Goal: Navigation & Orientation: Find specific page/section

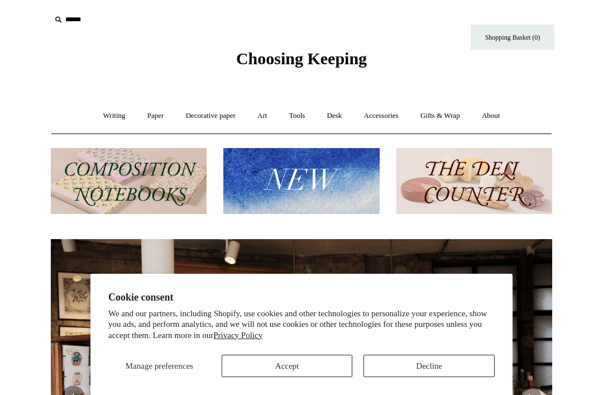
click at [433, 361] on button "Decline" at bounding box center [428, 365] width 131 height 22
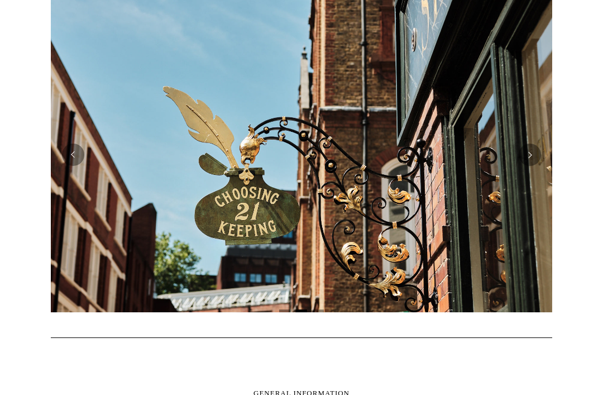
scroll to position [242, 0]
click at [143, 241] on img at bounding box center [301, 154] width 501 height 315
click at [84, 161] on img at bounding box center [301, 154] width 501 height 315
click at [76, 148] on button "Previous" at bounding box center [73, 154] width 22 height 22
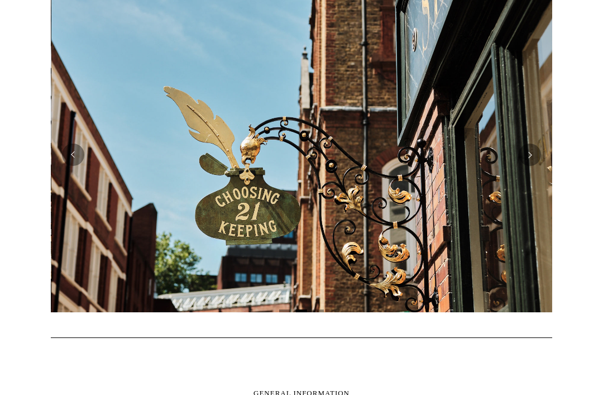
scroll to position [0, 501]
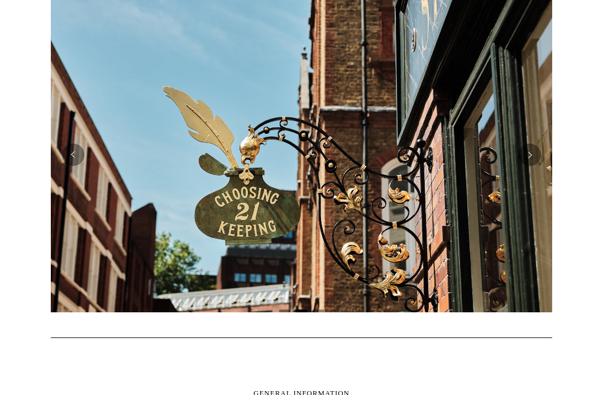
click at [532, 164] on button "Next" at bounding box center [529, 154] width 22 height 22
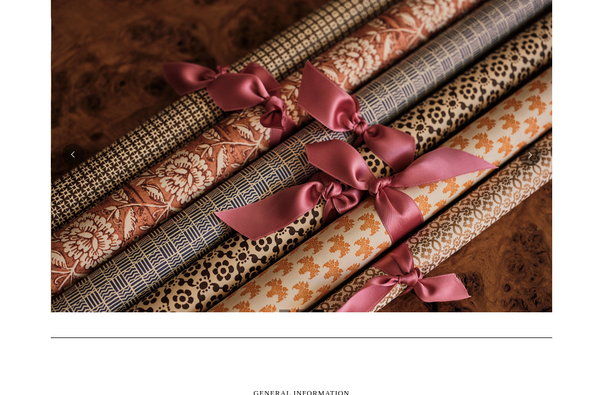
scroll to position [0, 1002]
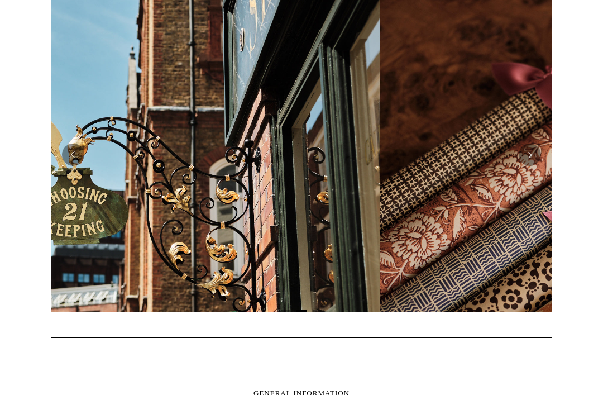
click at [534, 159] on button "Next" at bounding box center [529, 154] width 22 height 22
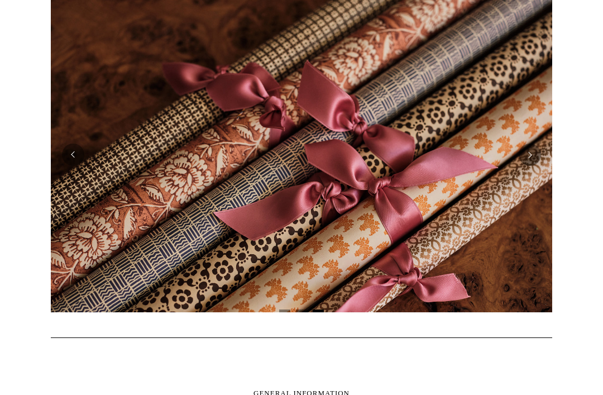
click at [537, 159] on button "Next" at bounding box center [529, 154] width 22 height 22
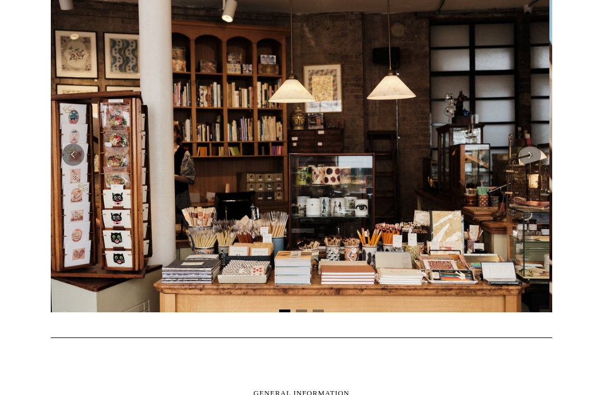
scroll to position [0, 0]
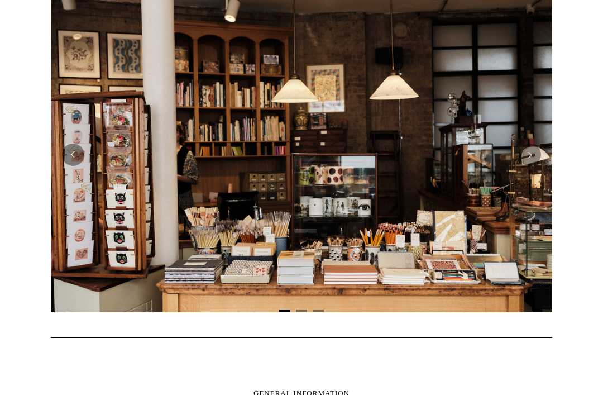
click at [534, 160] on button "Next" at bounding box center [529, 154] width 22 height 22
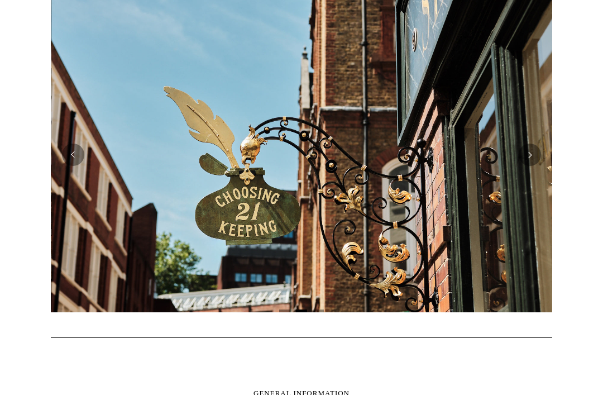
scroll to position [0, 501]
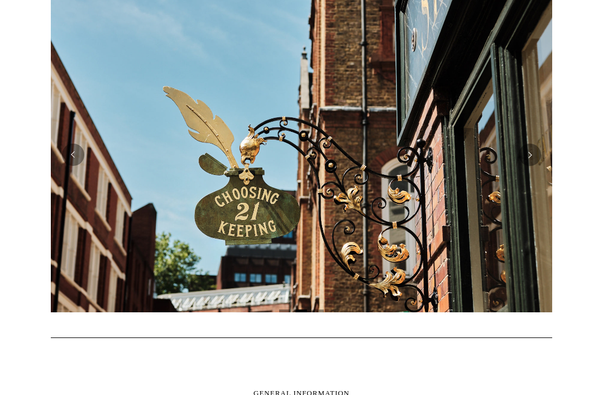
click at [536, 156] on button "Next" at bounding box center [529, 154] width 22 height 22
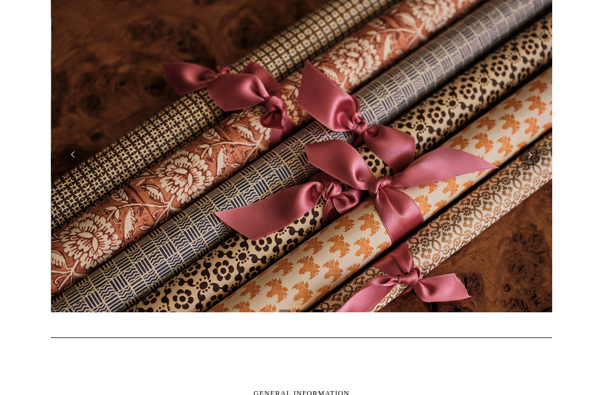
scroll to position [0, 1002]
click at [535, 160] on button "Next" at bounding box center [529, 154] width 22 height 22
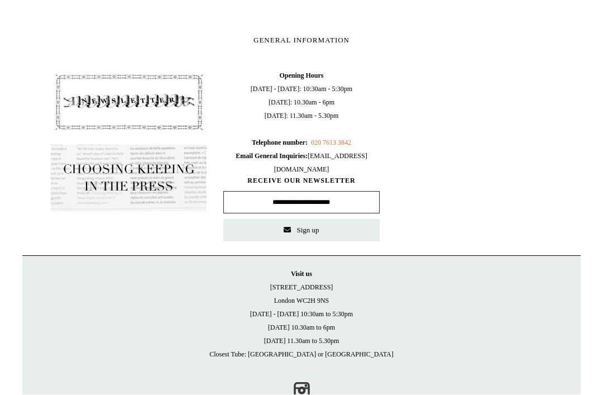
scroll to position [0, 0]
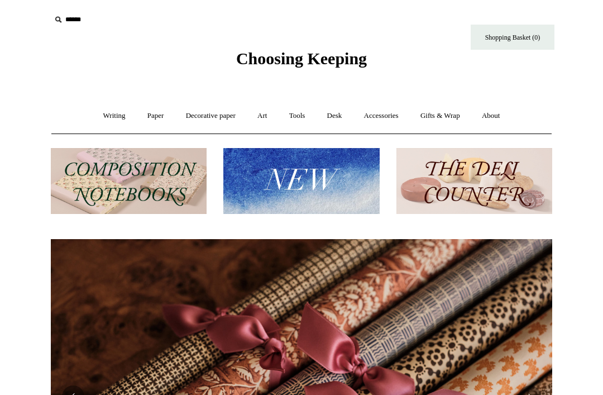
click at [386, 117] on link "Accessories +" at bounding box center [381, 116] width 55 height 30
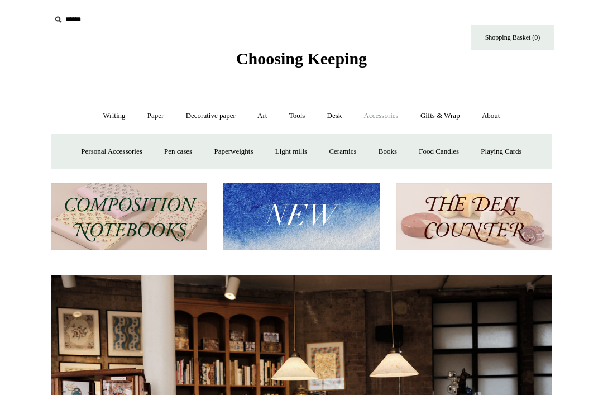
click at [184, 153] on link "Pen cases" at bounding box center [178, 152] width 48 height 30
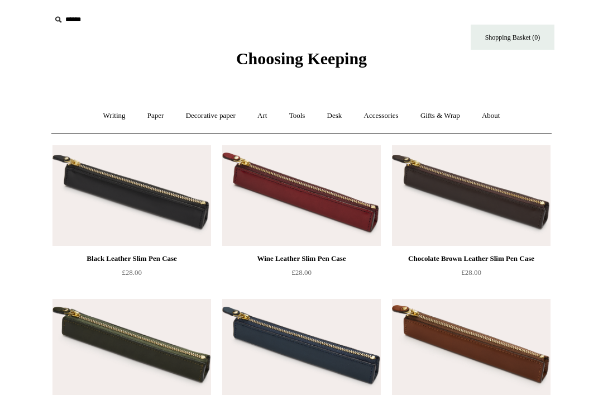
click at [387, 117] on link "Accessories +" at bounding box center [381, 116] width 55 height 30
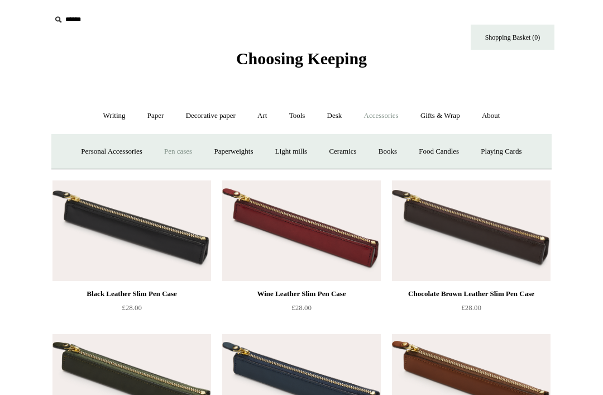
click at [110, 152] on link "Personal Accessories +" at bounding box center [111, 152] width 81 height 30
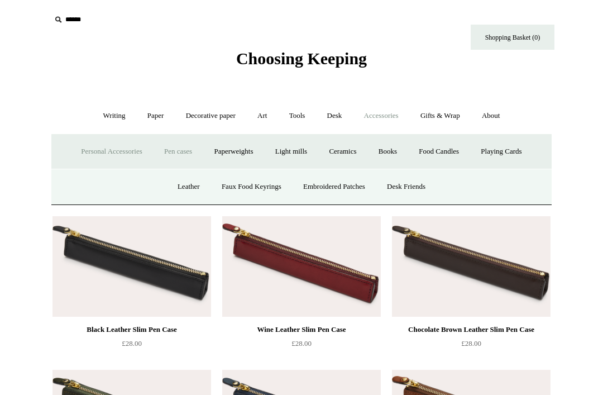
click at [336, 189] on link "Embroidered Patches" at bounding box center [334, 187] width 82 height 30
